Goal: Task Accomplishment & Management: Complete application form

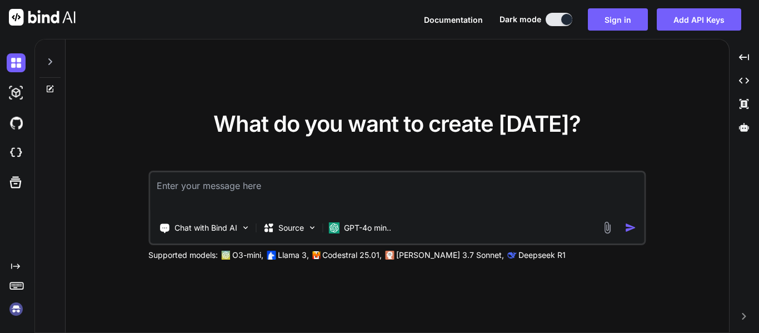
click at [15, 308] on img at bounding box center [16, 308] width 19 height 19
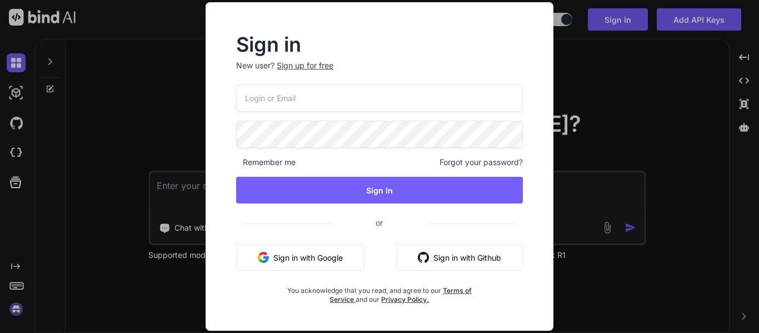
click at [313, 63] on div "Sign up for free" at bounding box center [305, 65] width 57 height 11
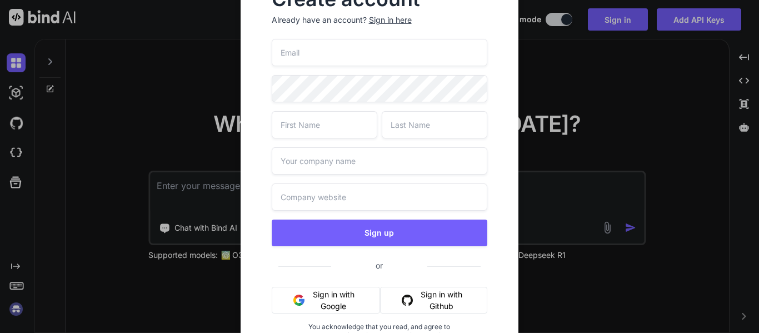
click at [359, 53] on input "email" at bounding box center [380, 52] width 216 height 27
type input "[EMAIL_ADDRESS][DOMAIN_NAME]"
type input "Prosper"
type input "Tumwine"
type input "ASTUTE PROPERTY MANAGERS -SMC LIMITED"
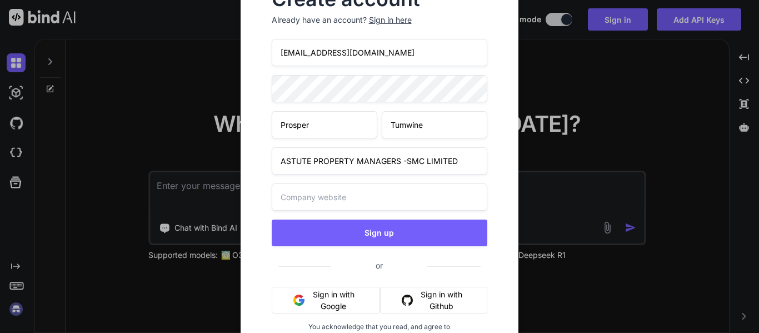
type input "ASTUTE PROPERTY MANAGERS -SMC LIMITED"
drag, startPoint x: 466, startPoint y: 160, endPoint x: 186, endPoint y: 161, distance: 280.0
click at [188, 161] on div "Create account Already have an account? Sign in here [EMAIL_ADDRESS][DOMAIN_NAM…" at bounding box center [379, 166] width 759 height 333
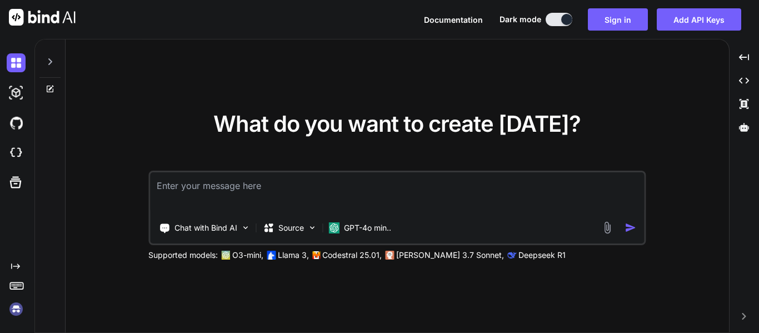
click at [16, 310] on img at bounding box center [16, 308] width 19 height 19
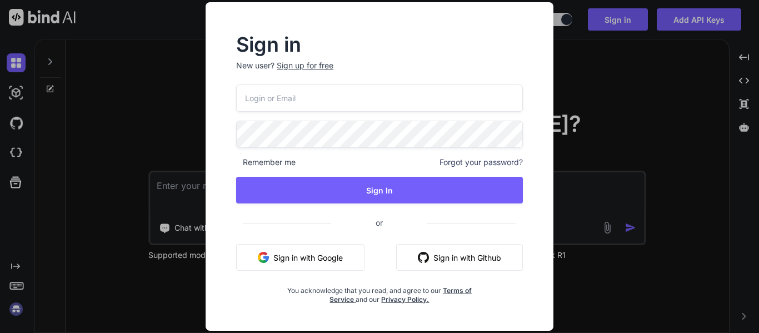
type input "[EMAIL_ADDRESS][DOMAIN_NAME]"
click at [325, 66] on div "Sign up for free" at bounding box center [305, 65] width 57 height 11
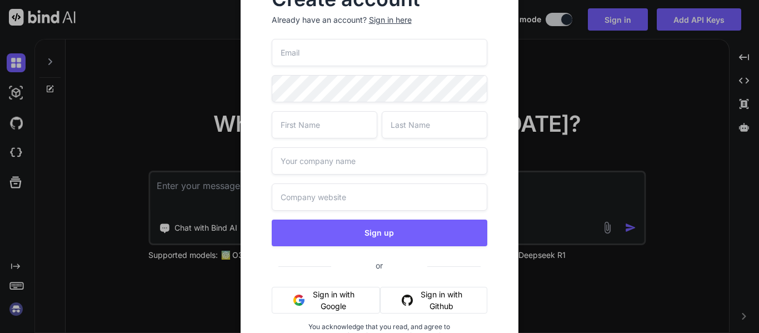
click at [359, 53] on input "email" at bounding box center [380, 52] width 216 height 27
type input "[EMAIL_ADDRESS][DOMAIN_NAME]"
type input "Prosper"
type input "Tumwine"
type input "ASTUTE PROPERTY MANAGERS -SMC LIMITED"
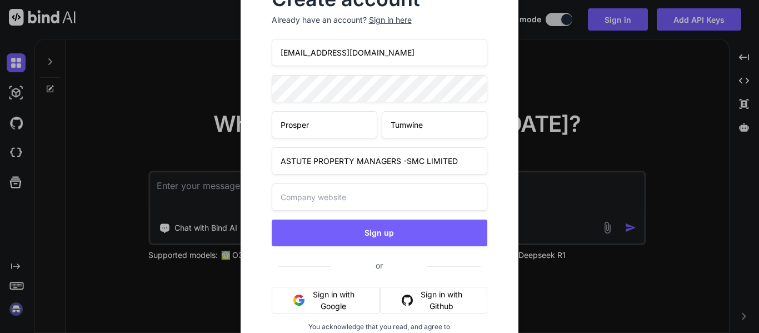
type input "ASTUTE PROPERTY MANAGERS -SMC LIMITED"
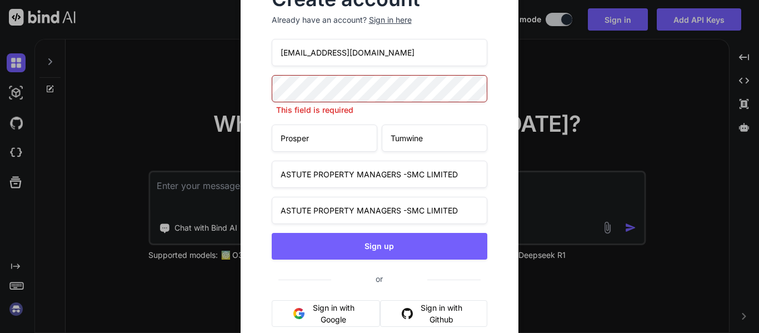
click at [321, 164] on input "ASTUTE PROPERTY MANAGERS -SMC LIMITED" at bounding box center [380, 174] width 216 height 27
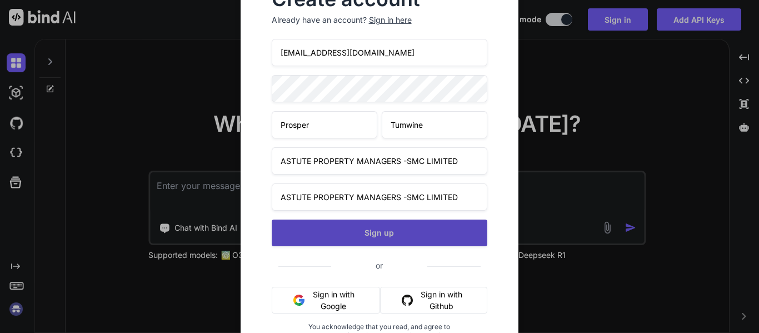
click at [363, 243] on button "Sign up" at bounding box center [380, 232] width 216 height 27
click at [366, 232] on button "Sign up" at bounding box center [380, 232] width 216 height 27
click at [387, 228] on button "Sign up" at bounding box center [380, 232] width 216 height 27
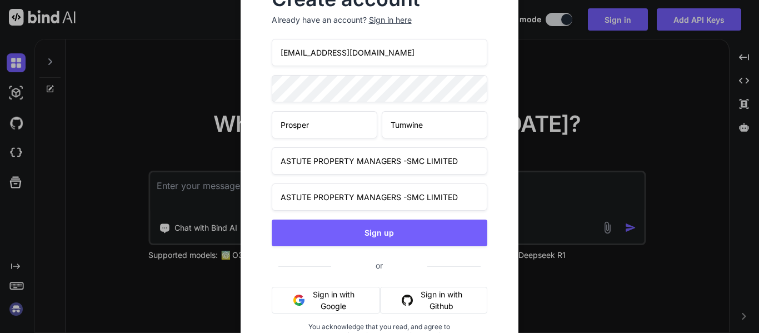
click at [384, 17] on div "Sign in here" at bounding box center [390, 19] width 43 height 11
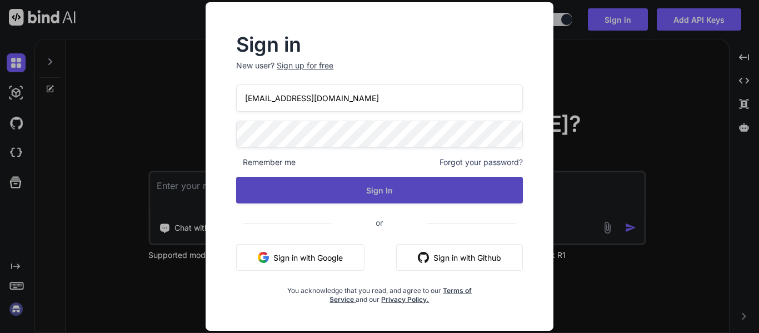
click at [357, 184] on button "Sign In" at bounding box center [379, 190] width 287 height 27
click at [378, 189] on button "Sign In" at bounding box center [379, 190] width 287 height 27
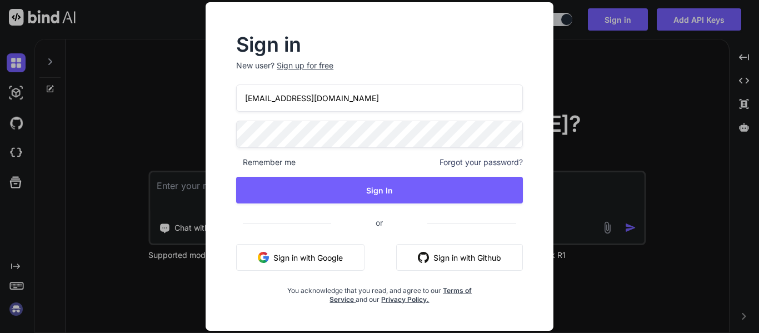
click at [319, 64] on div "Sign up for free" at bounding box center [305, 65] width 57 height 11
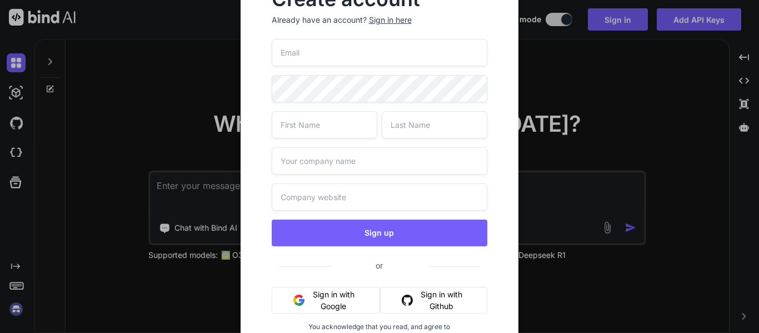
click at [324, 52] on input "email" at bounding box center [380, 52] width 216 height 27
type input "[EMAIL_ADDRESS][DOMAIN_NAME]"
type input "Prosper"
type input "Tumwine"
type input "ASTUTE PROPERTY MANAGERS -SMC LIMITED"
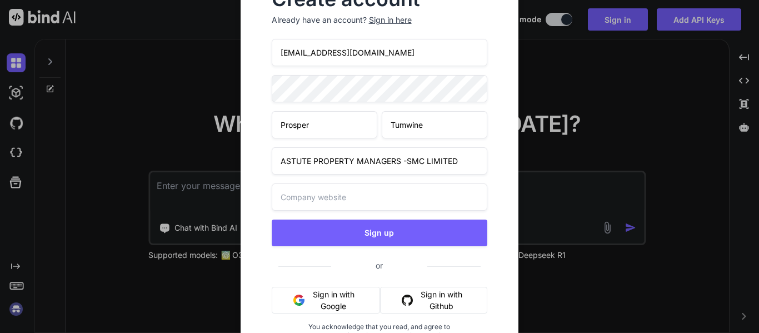
type input "ASTUTE PROPERTY MANAGERS -SMC LIMITED"
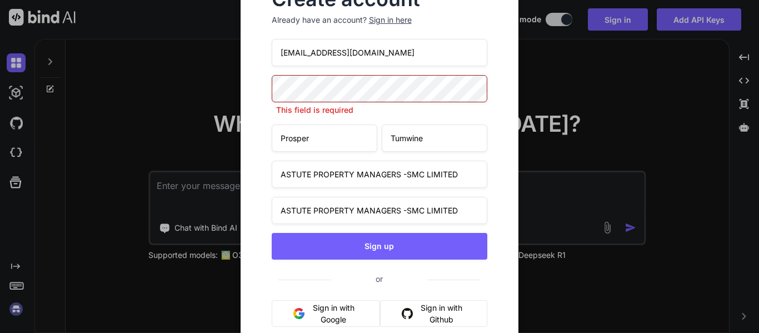
click at [256, 186] on div "Create account Already have an account? Sign in here [EMAIL_ADDRESS][DOMAIN_NAM…" at bounding box center [380, 180] width 278 height 417
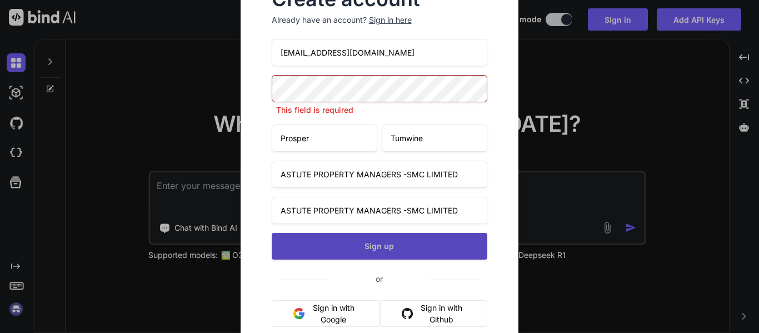
click at [338, 238] on button "Sign up" at bounding box center [380, 246] width 216 height 27
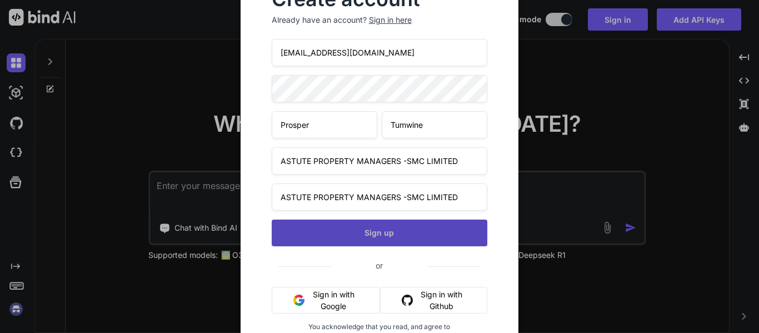
click at [342, 230] on button "Sign up" at bounding box center [380, 232] width 216 height 27
click at [380, 228] on button "Sign up" at bounding box center [380, 232] width 216 height 27
click at [355, 229] on button "Sign up" at bounding box center [380, 232] width 216 height 27
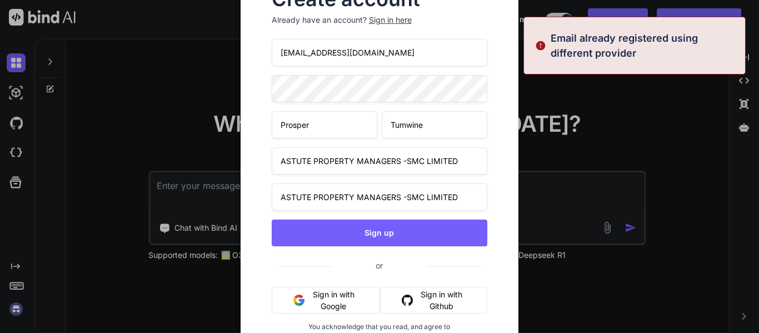
click at [402, 19] on div "Sign in here" at bounding box center [390, 19] width 43 height 11
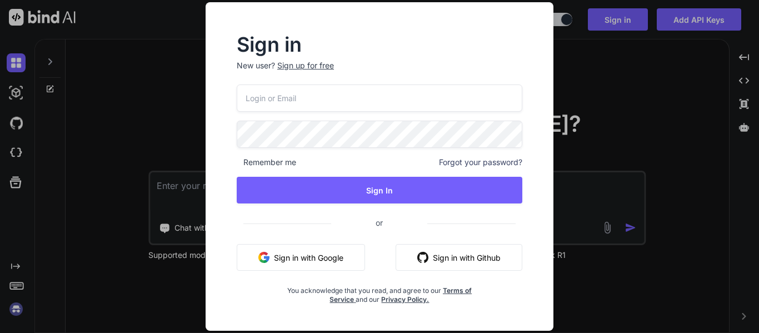
type input "[EMAIL_ADDRESS][DOMAIN_NAME]"
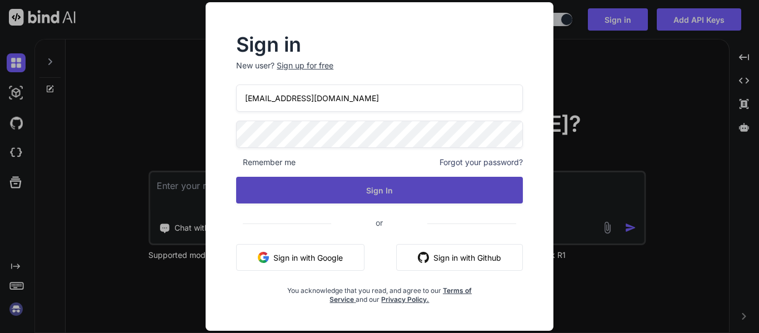
click at [348, 194] on button "Sign In" at bounding box center [379, 190] width 287 height 27
click at [376, 192] on button "Sign In" at bounding box center [379, 190] width 287 height 27
click at [369, 187] on button "Sign In" at bounding box center [379, 190] width 287 height 27
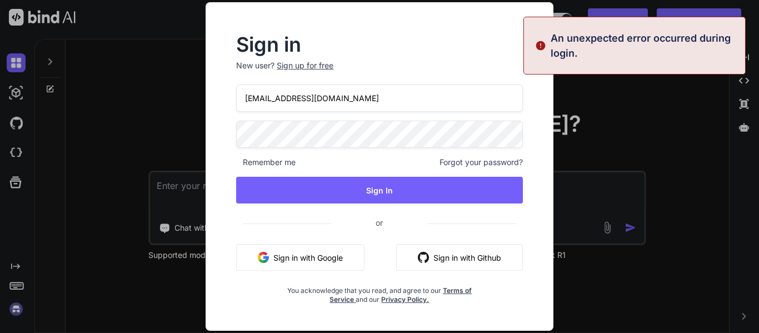
click at [341, 259] on button "Sign in with Google" at bounding box center [300, 257] width 128 height 27
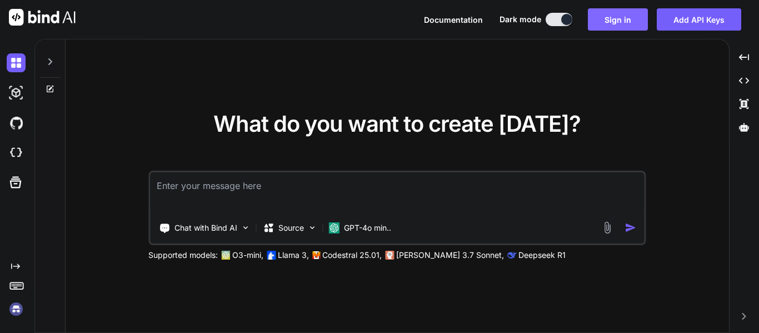
click at [628, 17] on button "Sign in" at bounding box center [618, 19] width 60 height 22
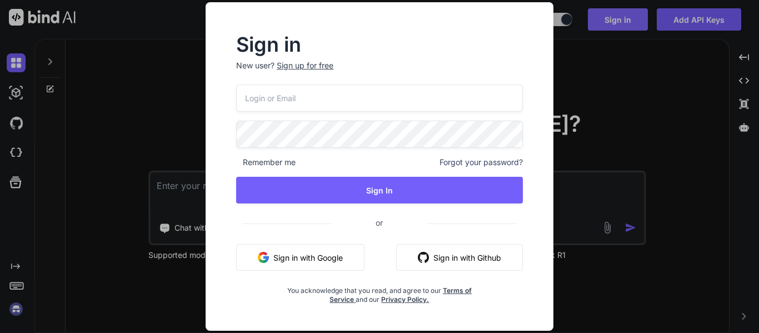
type input "[EMAIL_ADDRESS][DOMAIN_NAME]"
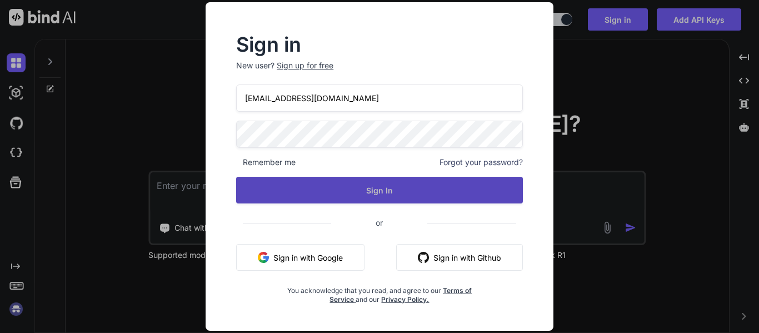
click at [361, 183] on button "Sign In" at bounding box center [379, 190] width 287 height 27
